Goal: Task Accomplishment & Management: Manage account settings

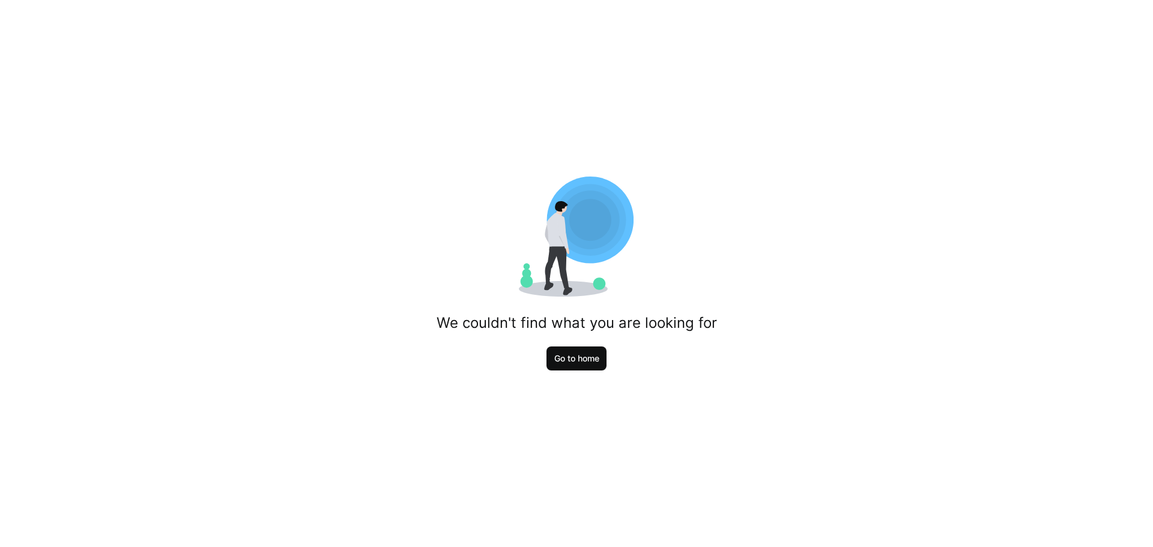
click at [565, 361] on span "Go to home" at bounding box center [576, 358] width 49 height 12
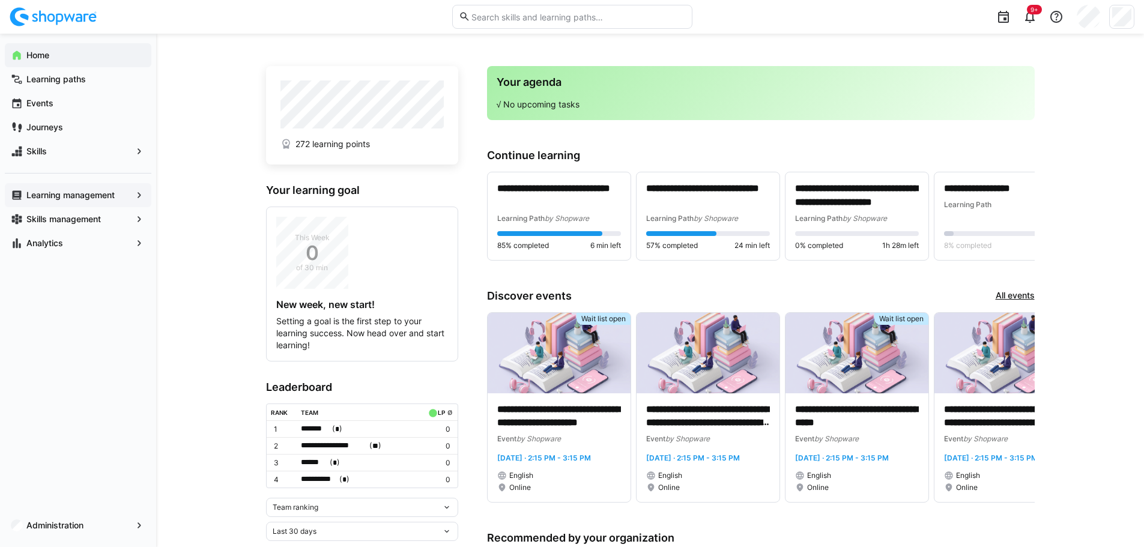
click at [0, 0] on app-navigation-label "Learning management" at bounding box center [0, 0] width 0 height 0
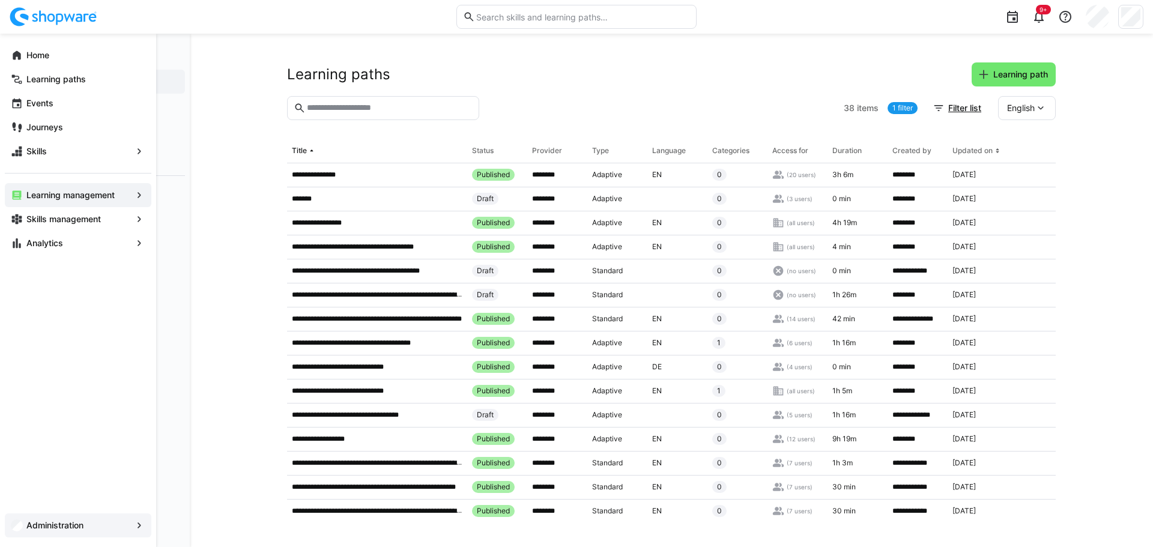
click at [61, 530] on span "Administration" at bounding box center [78, 525] width 107 height 12
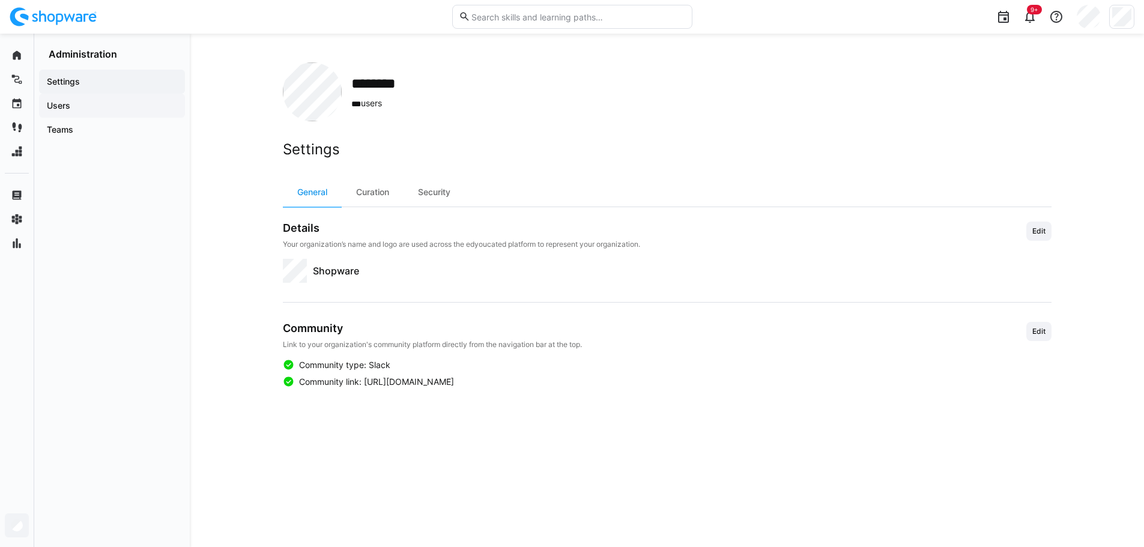
click at [59, 98] on div "Users" at bounding box center [112, 106] width 146 height 24
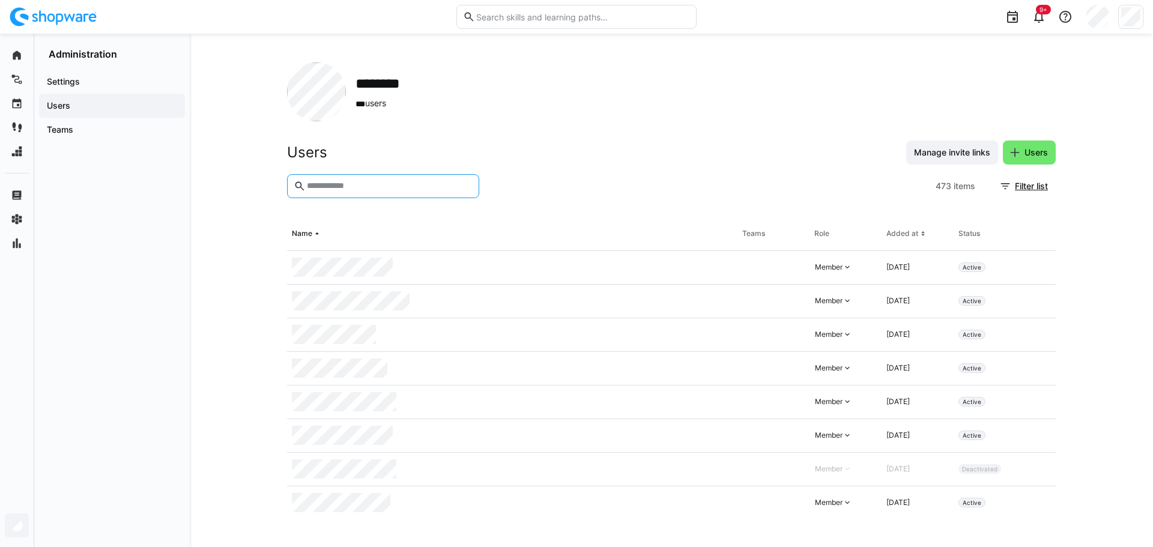
click at [408, 182] on input "text" at bounding box center [389, 186] width 167 height 11
click at [1035, 333] on eds-icon at bounding box center [1040, 335] width 10 height 10
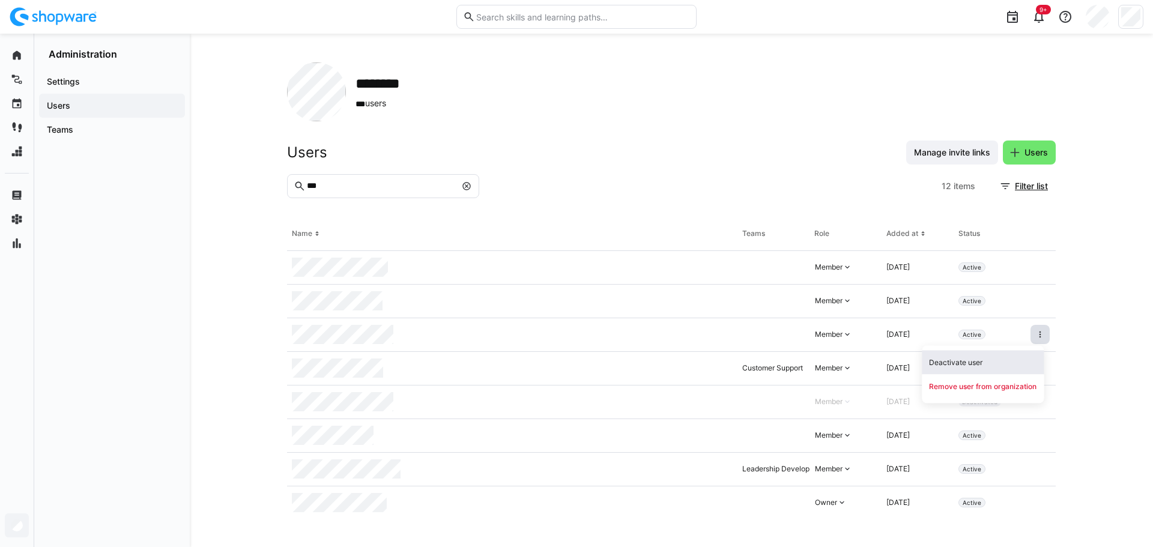
click at [981, 360] on div "Deactivate user" at bounding box center [982, 363] width 107 height 10
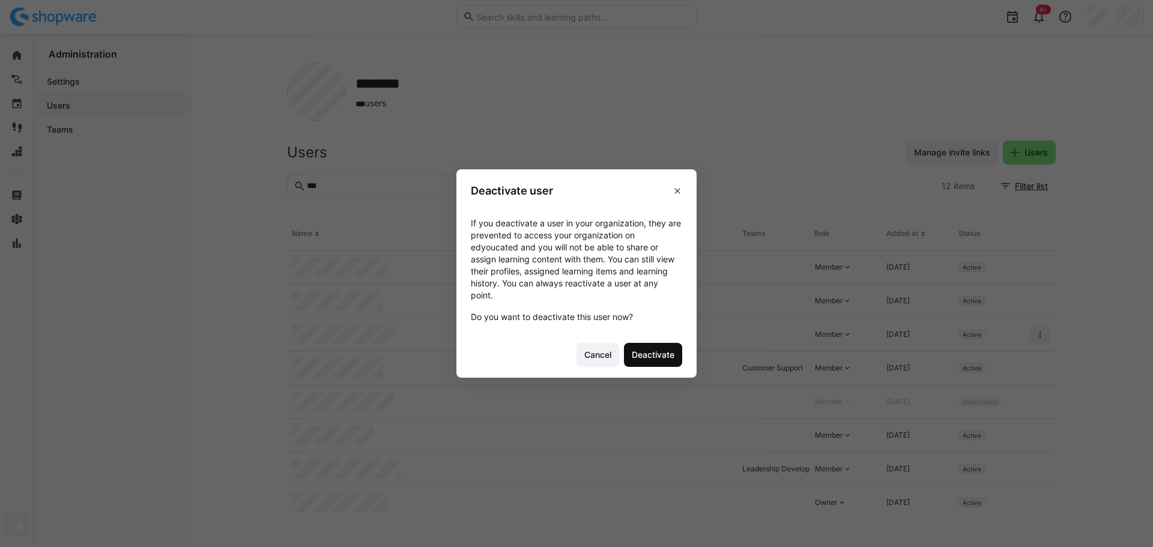
click at [652, 352] on span "Deactivate" at bounding box center [653, 355] width 46 height 12
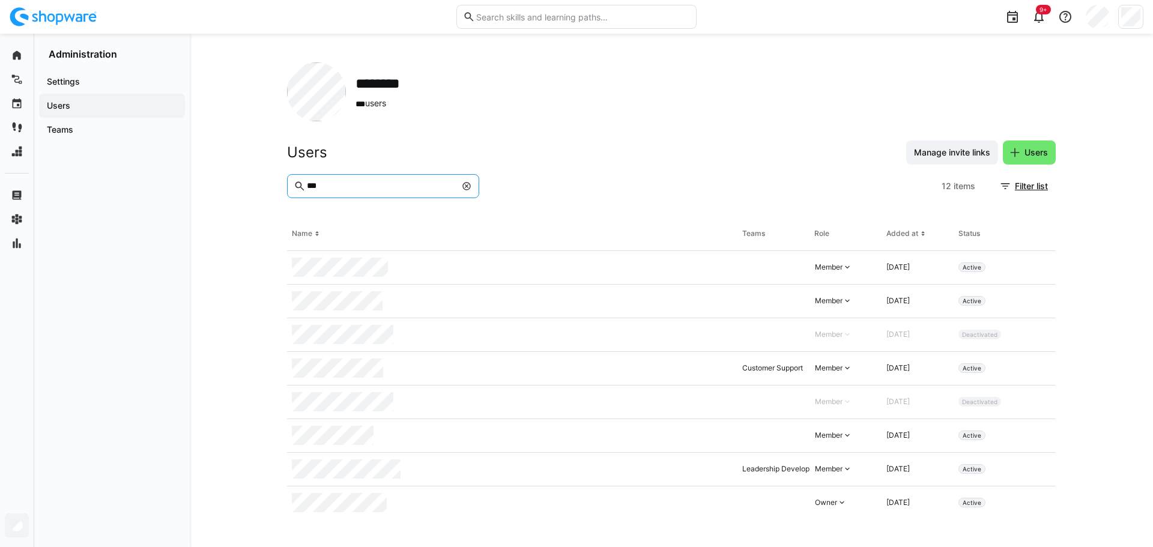
drag, startPoint x: 328, startPoint y: 186, endPoint x: 294, endPoint y: 177, distance: 35.2
click at [294, 177] on eds-input "***" at bounding box center [383, 186] width 192 height 24
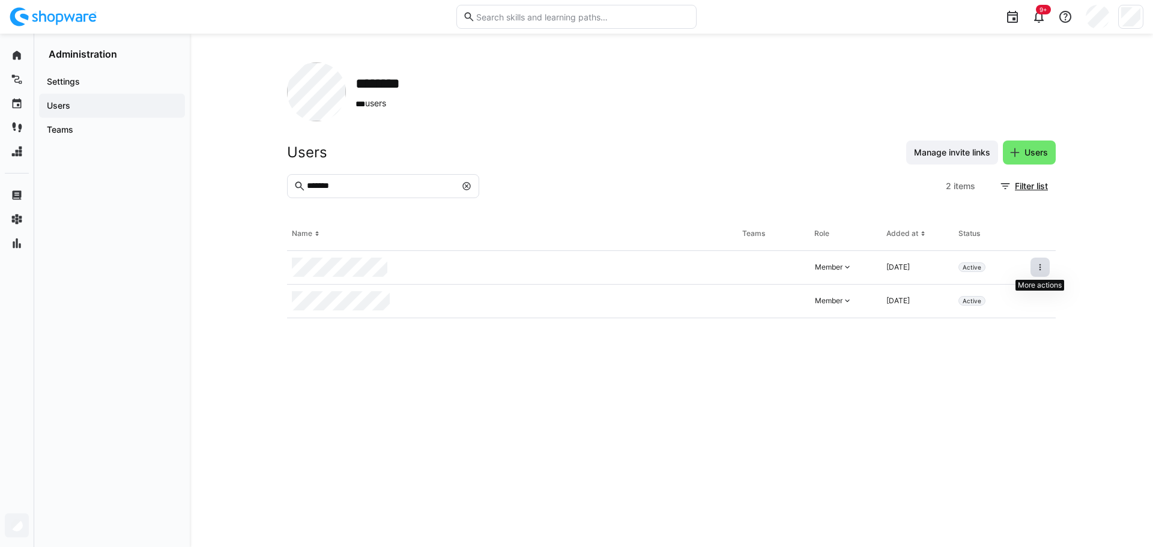
click at [1034, 271] on span at bounding box center [1039, 267] width 19 height 19
click at [976, 291] on div "Deactivate user" at bounding box center [988, 296] width 107 height 10
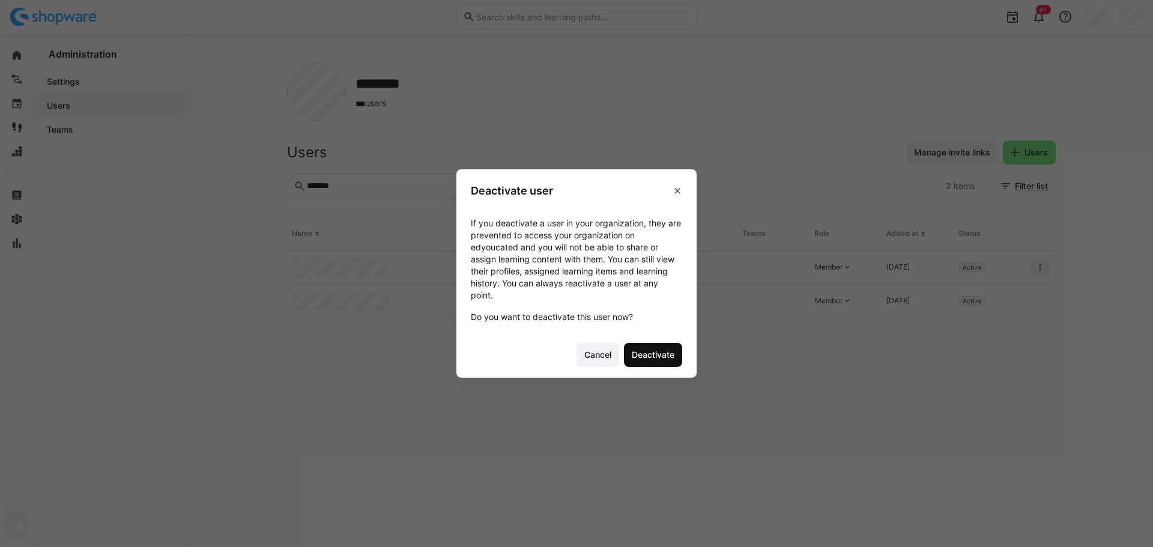
click at [653, 353] on span "Deactivate" at bounding box center [653, 355] width 46 height 12
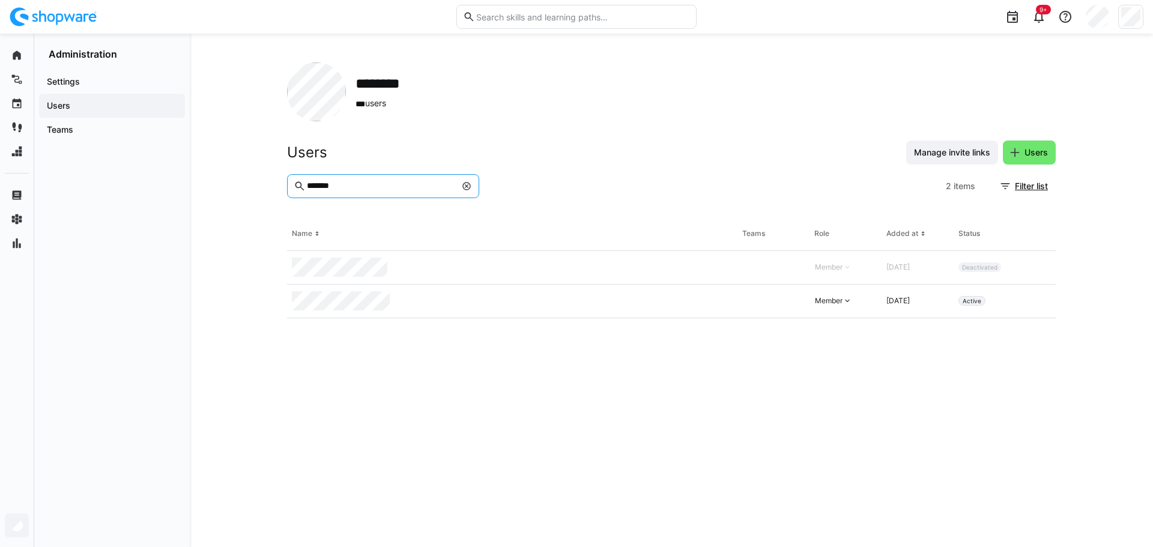
drag, startPoint x: 340, startPoint y: 183, endPoint x: 298, endPoint y: 178, distance: 41.7
click at [298, 178] on eds-input "*******" at bounding box center [383, 186] width 192 height 24
type input "****"
drag, startPoint x: 345, startPoint y: 186, endPoint x: 329, endPoint y: 183, distance: 16.4
click at [329, 183] on input "****" at bounding box center [381, 186] width 150 height 11
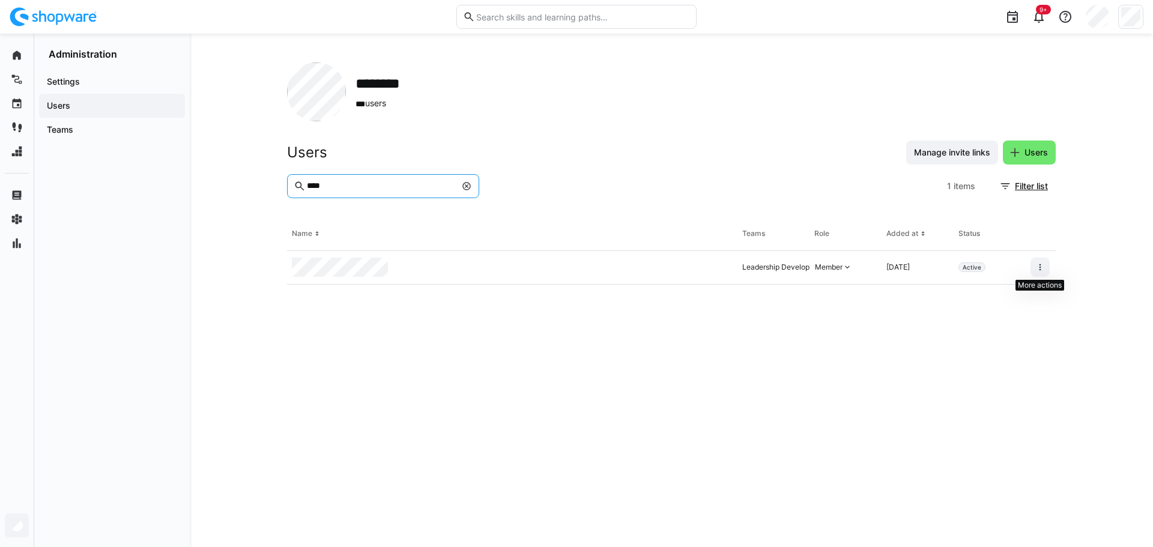
click at [1039, 268] on eds-icon at bounding box center [1040, 267] width 10 height 10
click at [986, 288] on div "Deactivate user" at bounding box center [989, 295] width 122 height 24
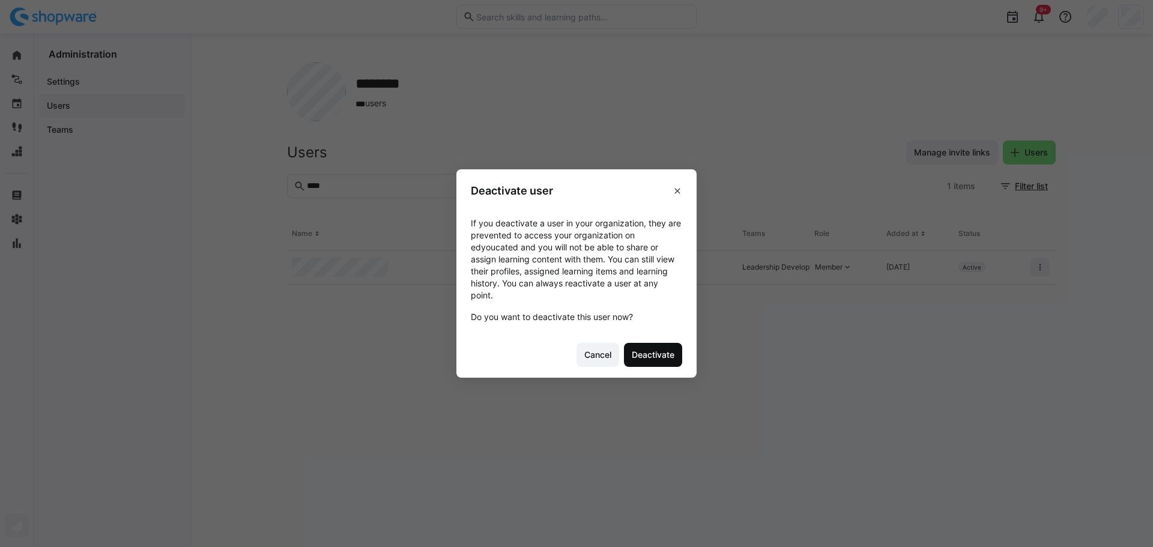
click at [642, 351] on span "Deactivate" at bounding box center [653, 355] width 46 height 12
